Goal: Transaction & Acquisition: Purchase product/service

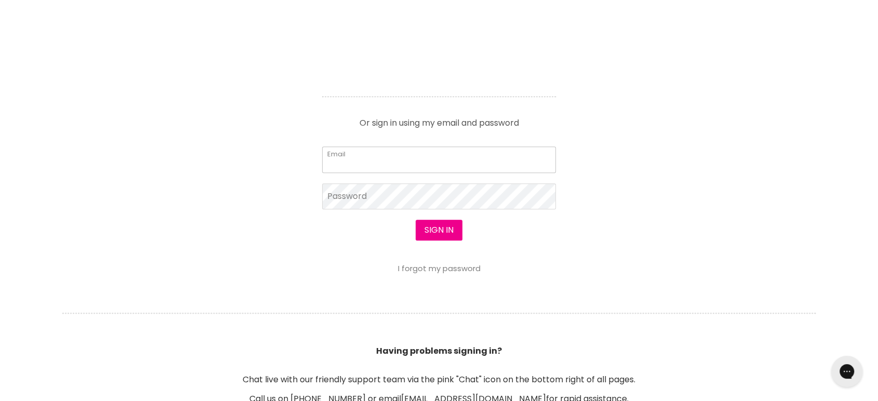
click at [420, 155] on form "Email Password Sign in I forgot my password" at bounding box center [439, 209] width 234 height 126
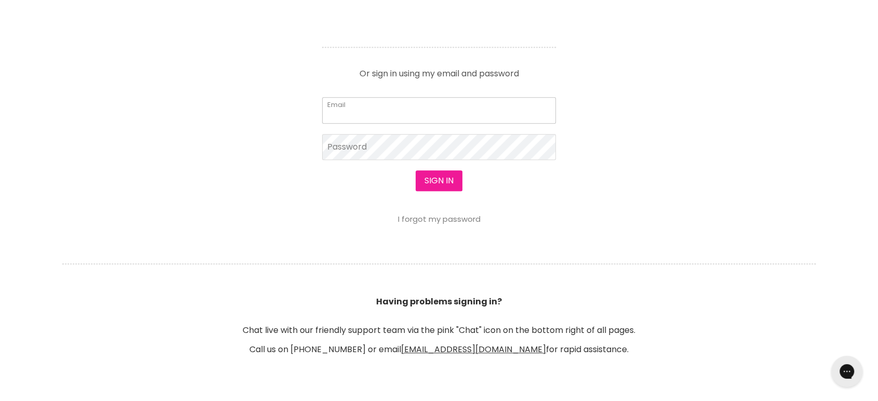
type input "cs.discountsalonsupplies@gmail.com"
drag, startPoint x: 420, startPoint y: 155, endPoint x: 459, endPoint y: 192, distance: 53.6
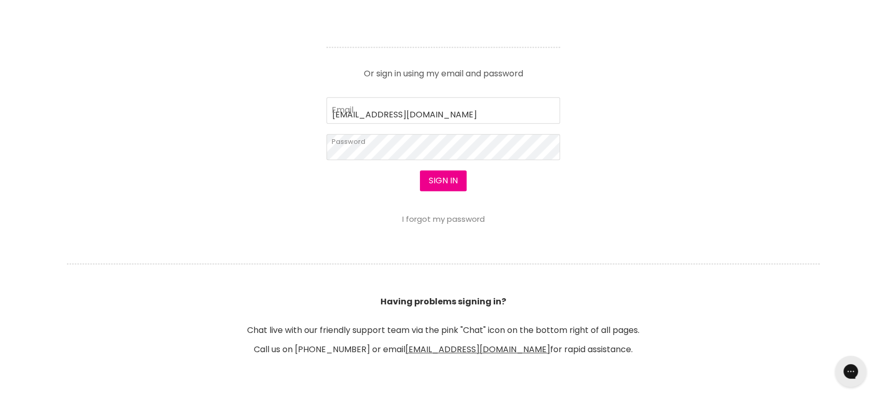
scroll to position [462, 0]
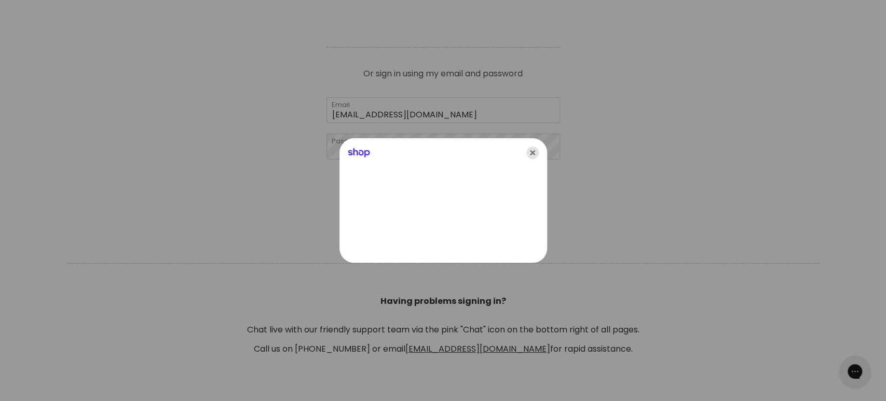
click at [533, 154] on icon "Close" at bounding box center [533, 152] width 12 height 12
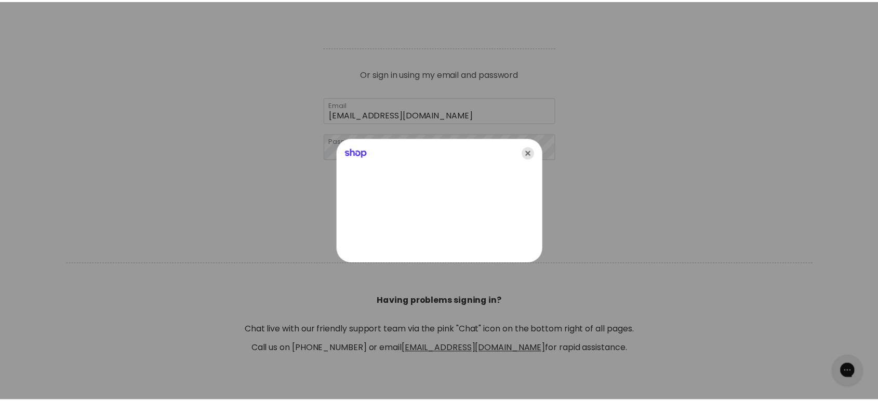
scroll to position [461, 0]
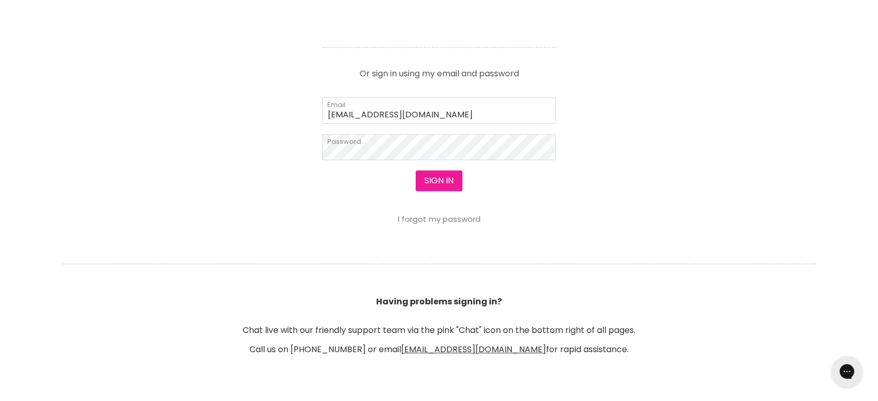
click at [441, 171] on button "Sign in" at bounding box center [438, 180] width 47 height 21
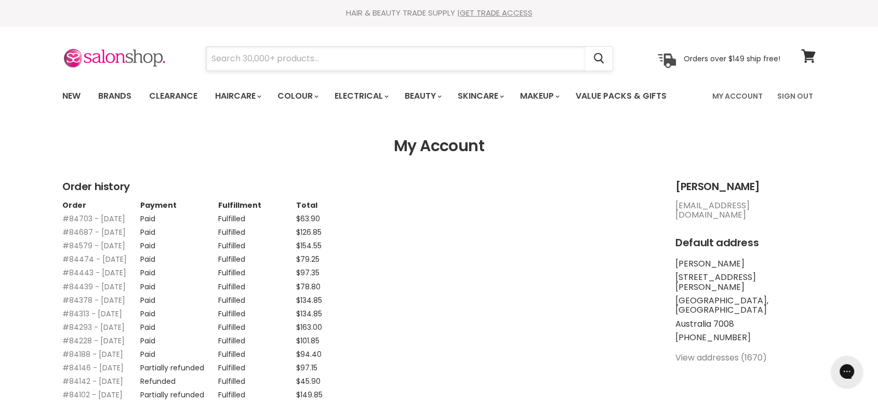
paste input "Alfaparf Lisse Keratin Therapy Intro Kit Express Method"
type input "Alfaparf Lisse Keratin Therapy Intro Kit Express Method"
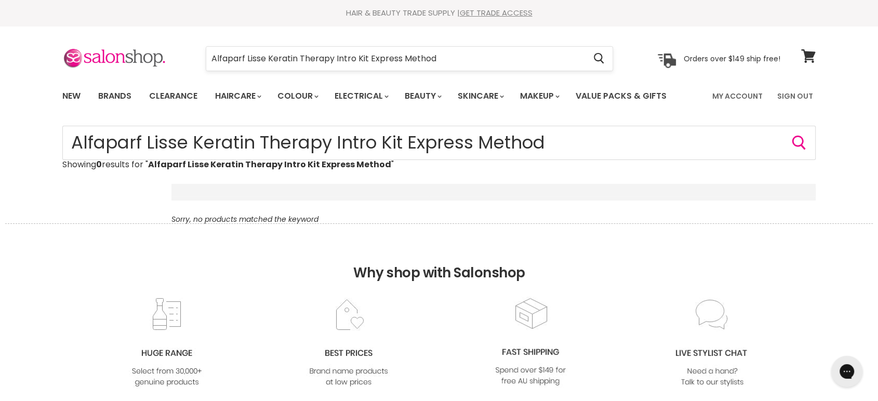
click at [268, 61] on input "Alfaparf Lisse Keratin Therapy Intro Kit Express Method" at bounding box center [395, 59] width 379 height 24
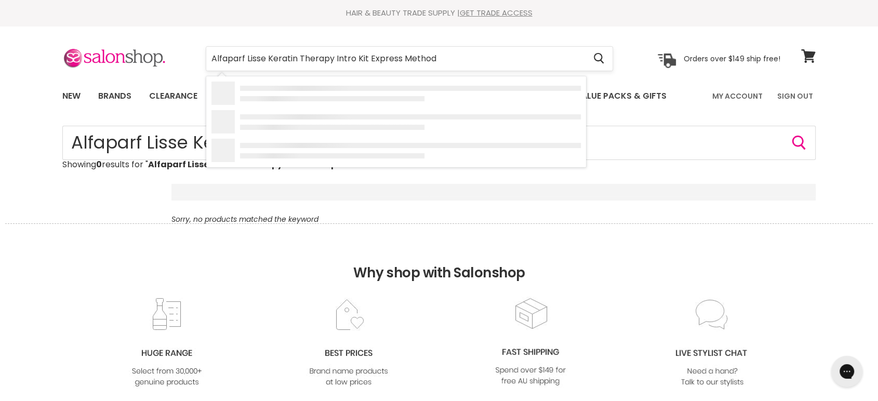
type input "Alfaparf Lisse"
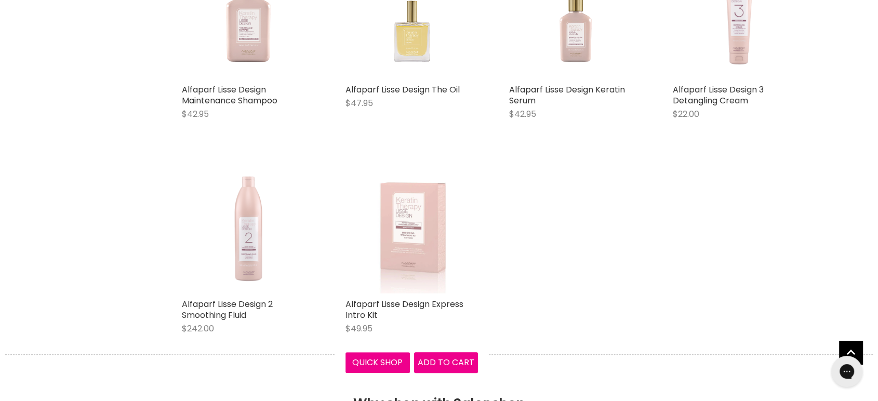
scroll to position [635, 0]
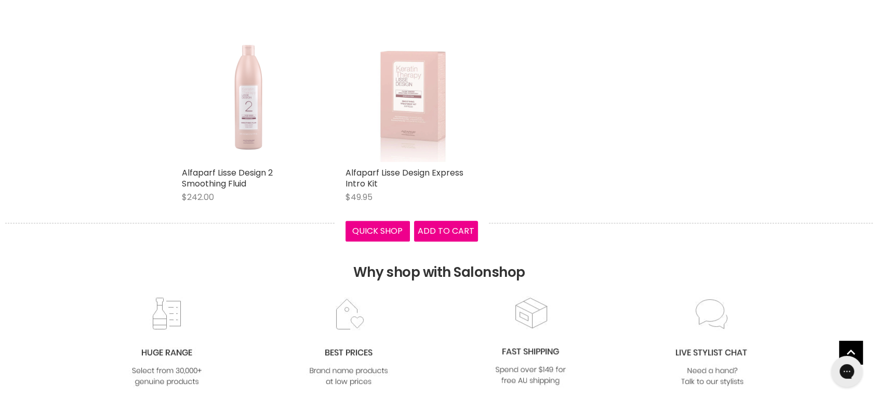
click at [415, 148] on img "Main content" at bounding box center [411, 96] width 132 height 132
